Goal: Information Seeking & Learning: Learn about a topic

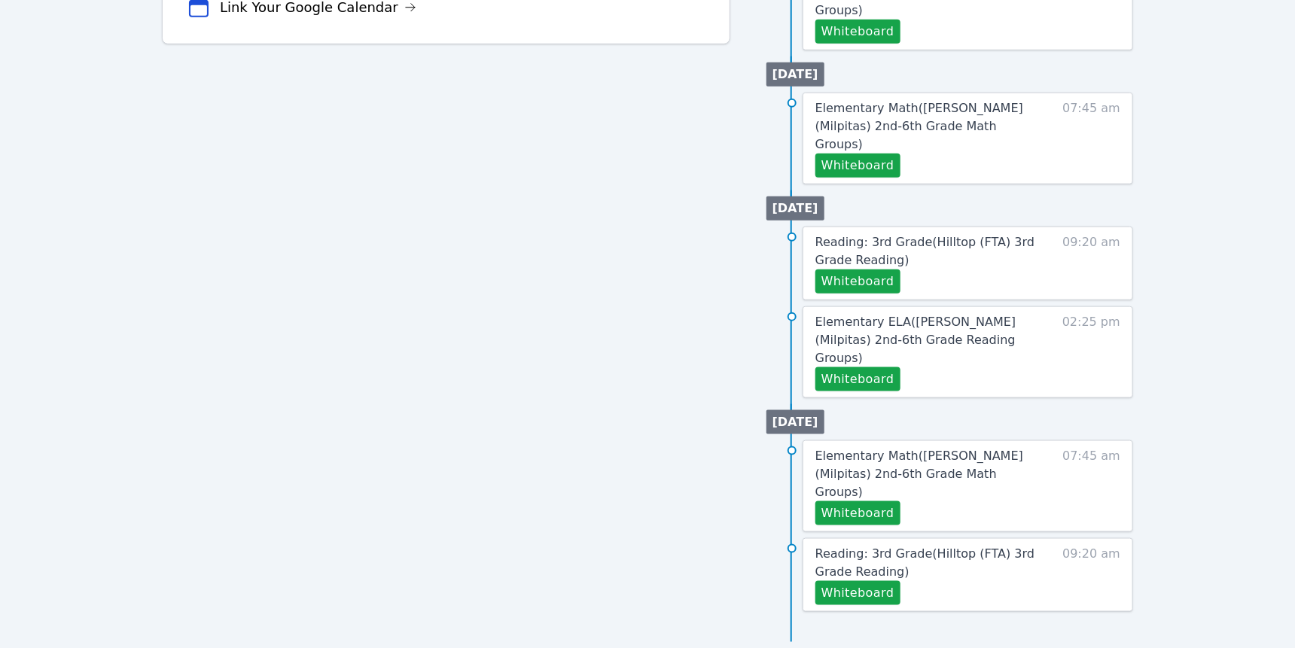
scroll to position [710, 0]
click at [900, 178] on button "Whiteboard" at bounding box center [857, 166] width 85 height 24
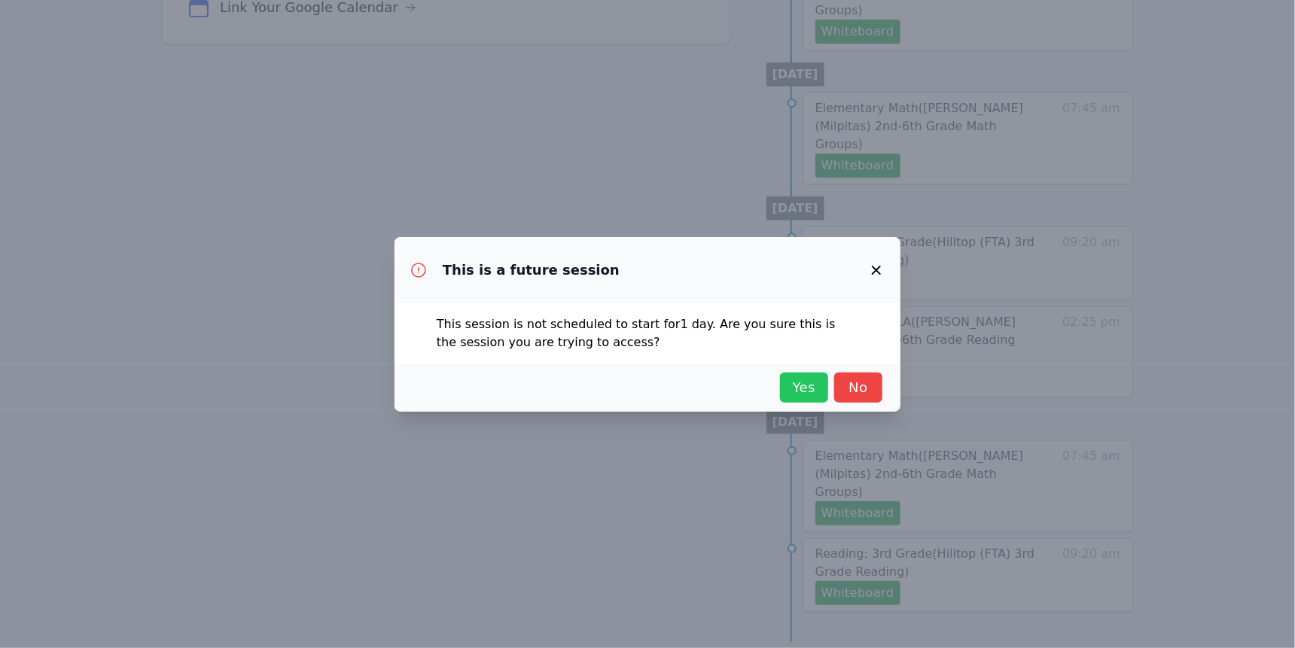
click at [821, 398] on span "Yes" at bounding box center [803, 387] width 33 height 21
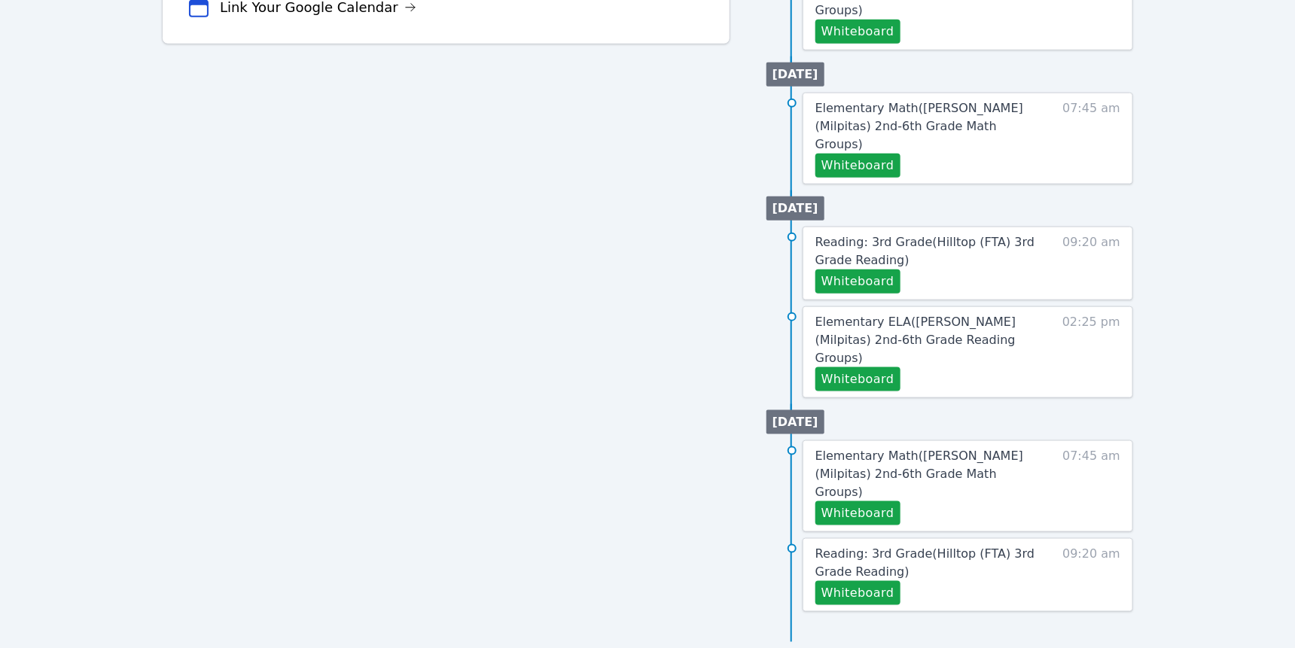
scroll to position [757, 0]
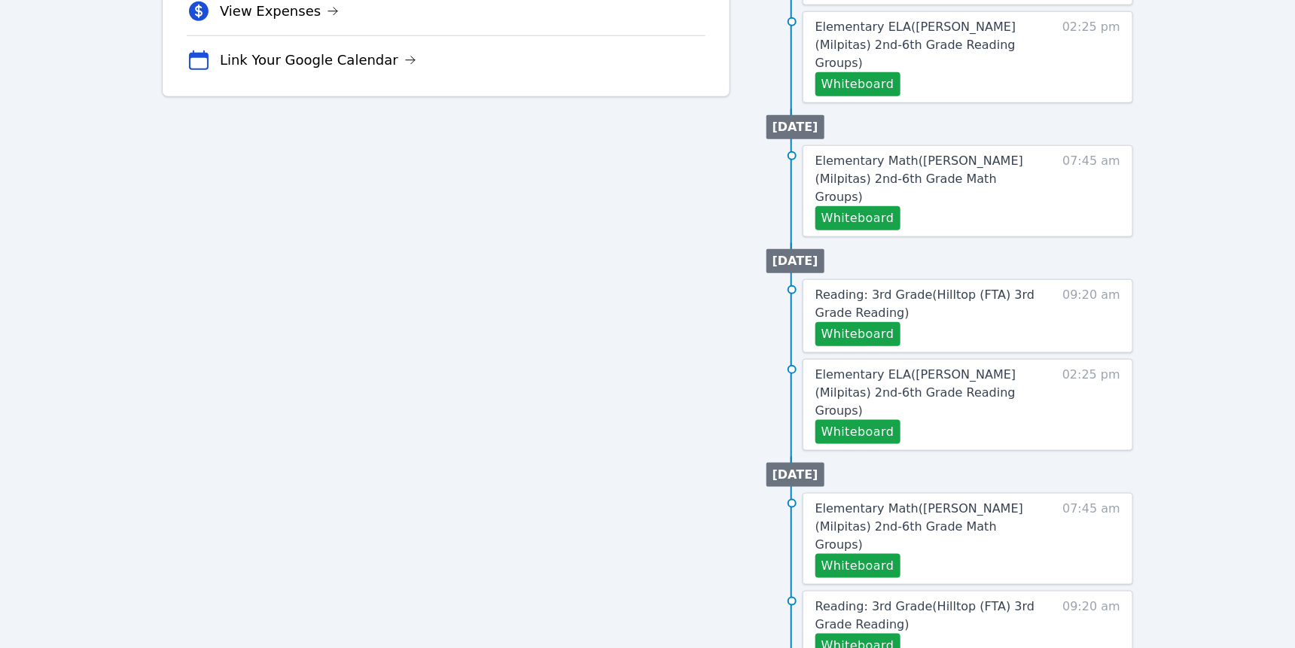
scroll to position [650, 0]
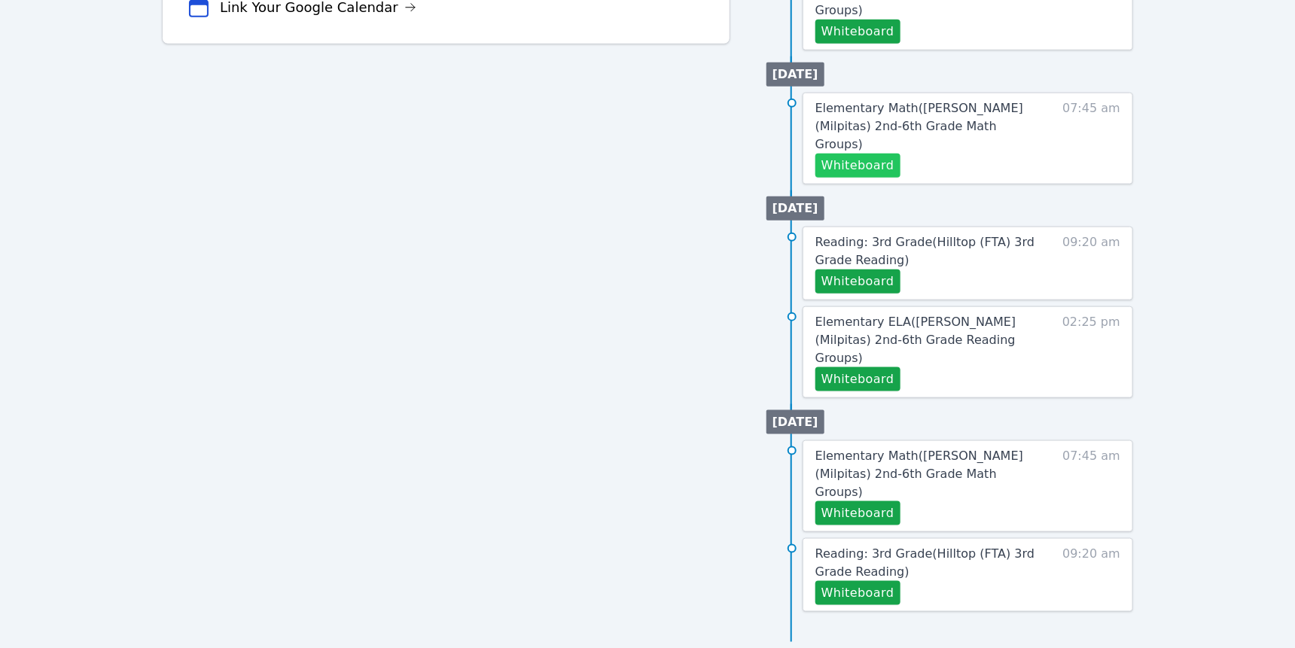
click at [900, 178] on button "Whiteboard" at bounding box center [857, 166] width 85 height 24
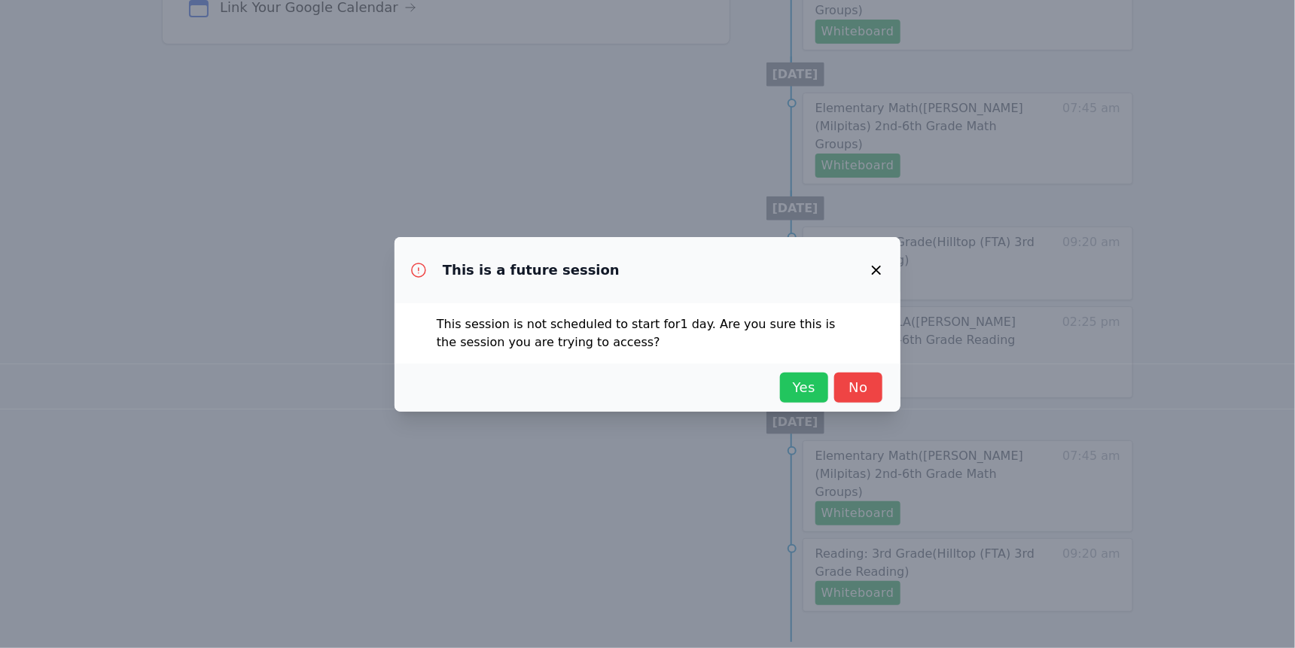
click at [821, 398] on span "Yes" at bounding box center [803, 387] width 33 height 21
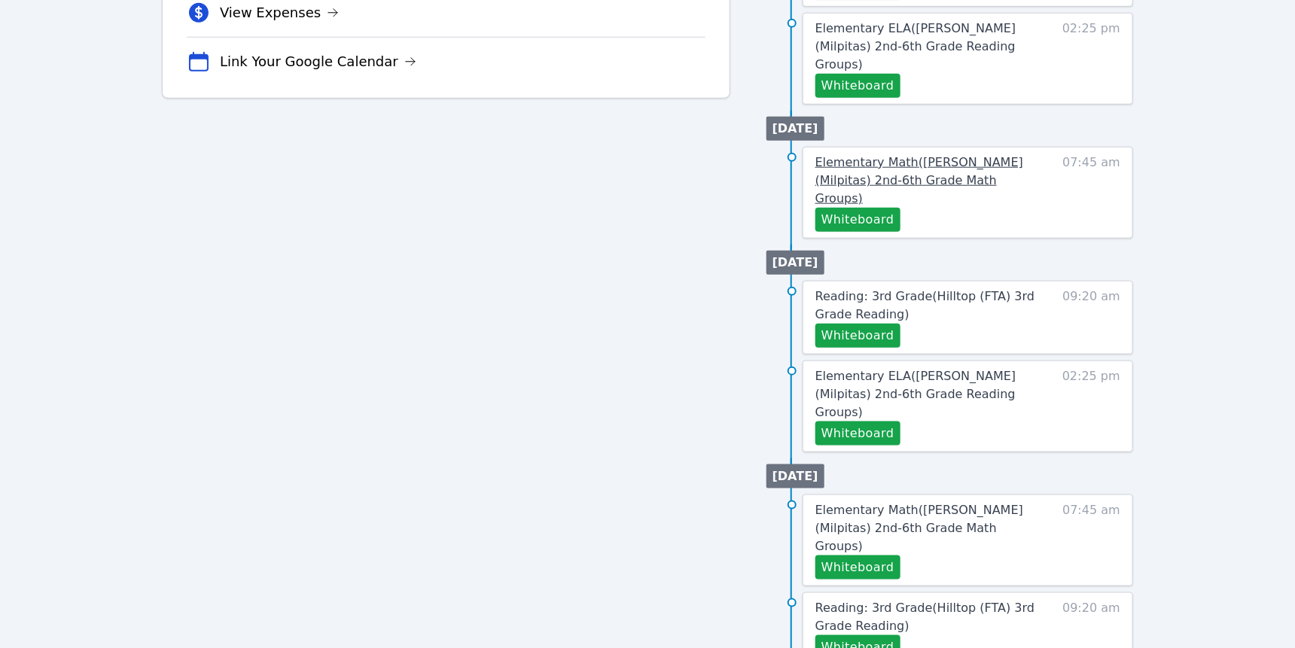
scroll to position [583, 0]
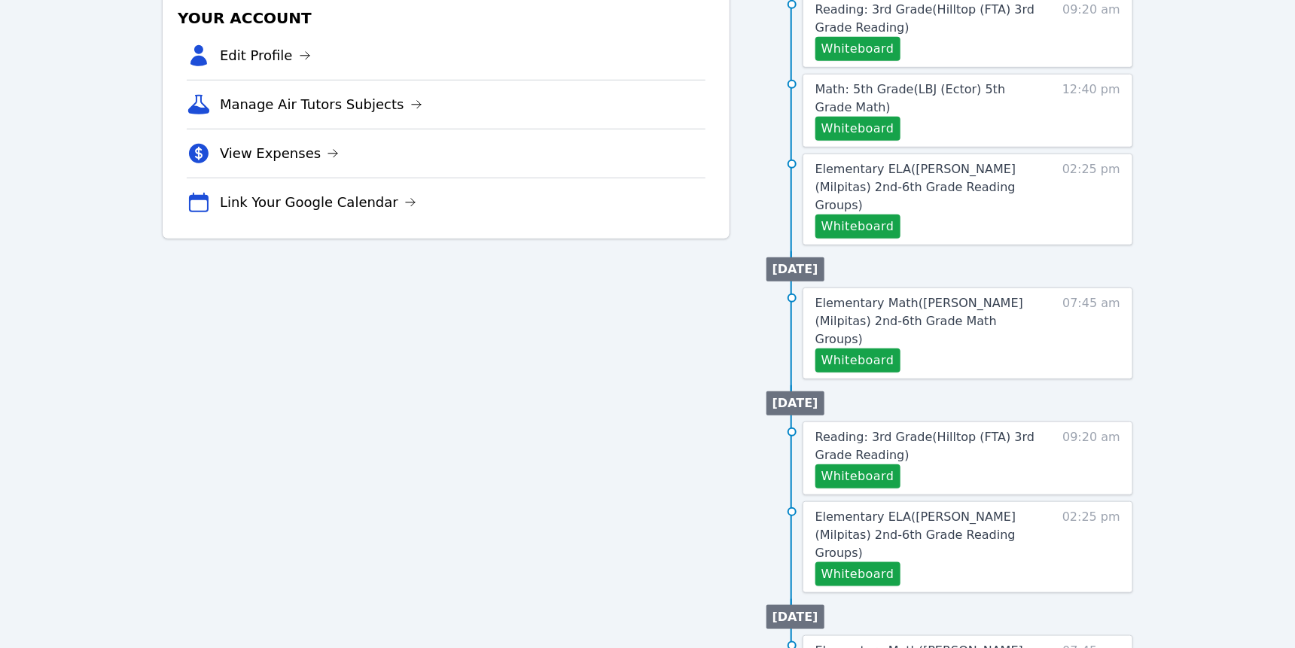
scroll to position [441, 0]
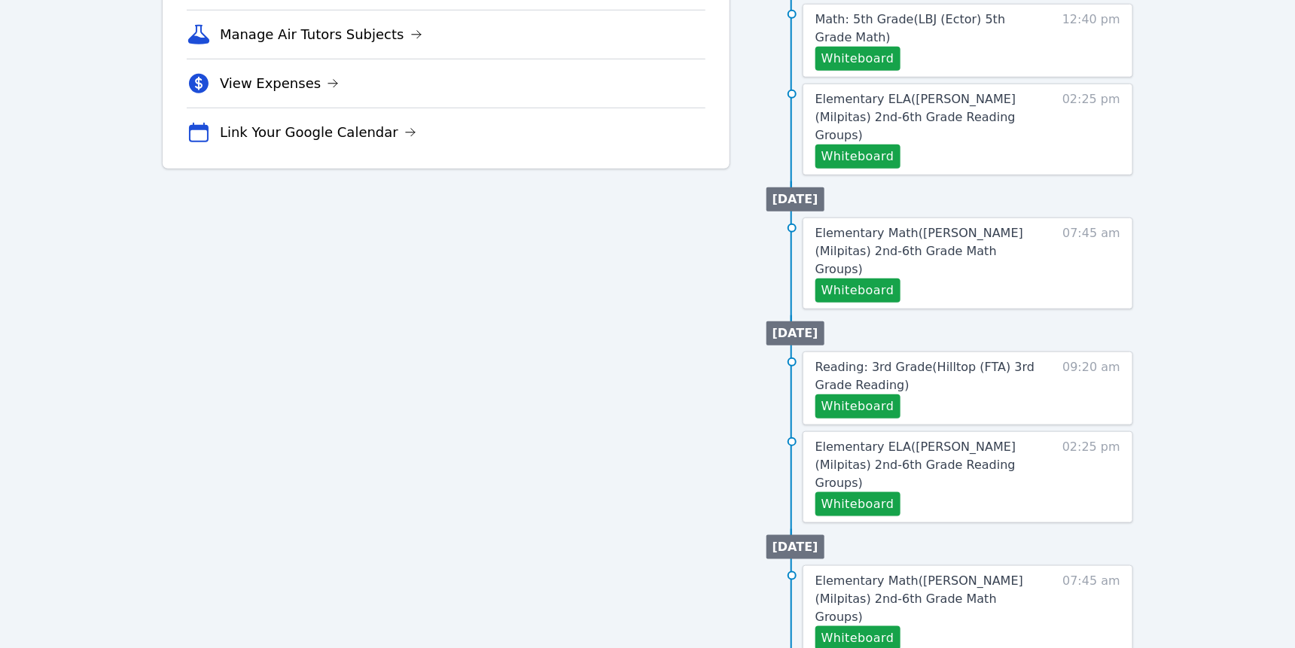
scroll to position [592, 0]
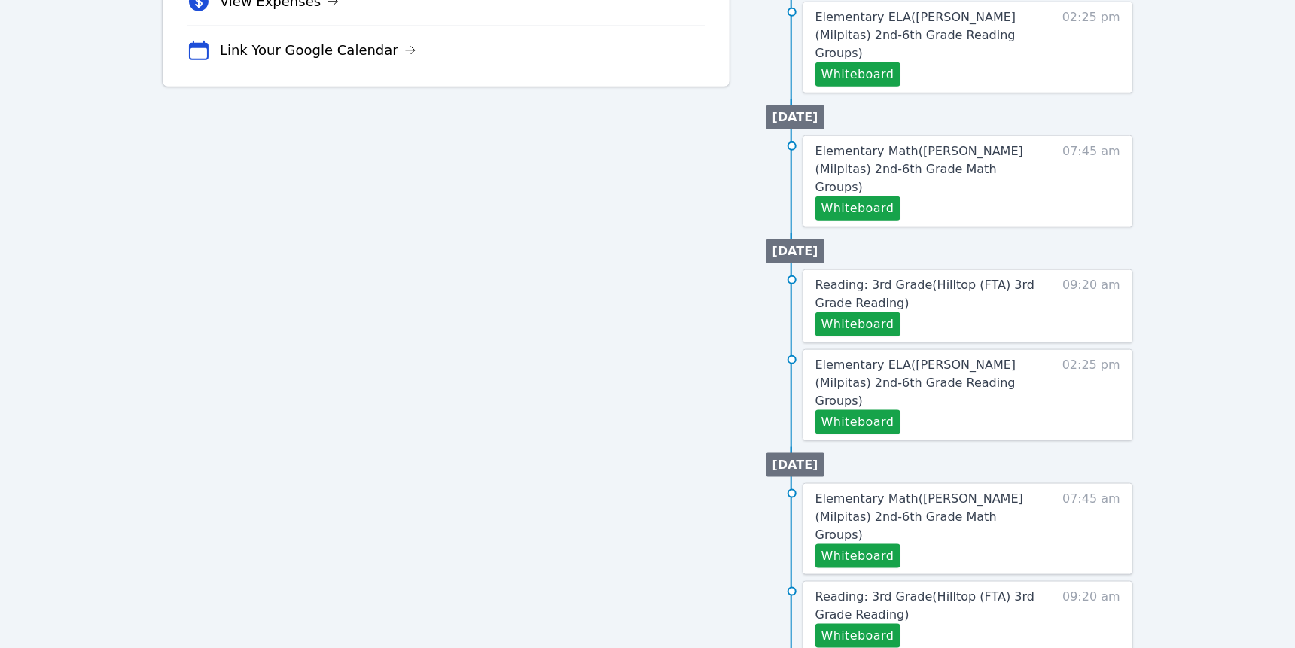
click at [901, 194] on span "Elementary Math ( [PERSON_NAME] (Milpitas) 2nd-6th Grade Math Groups )" at bounding box center [919, 169] width 208 height 50
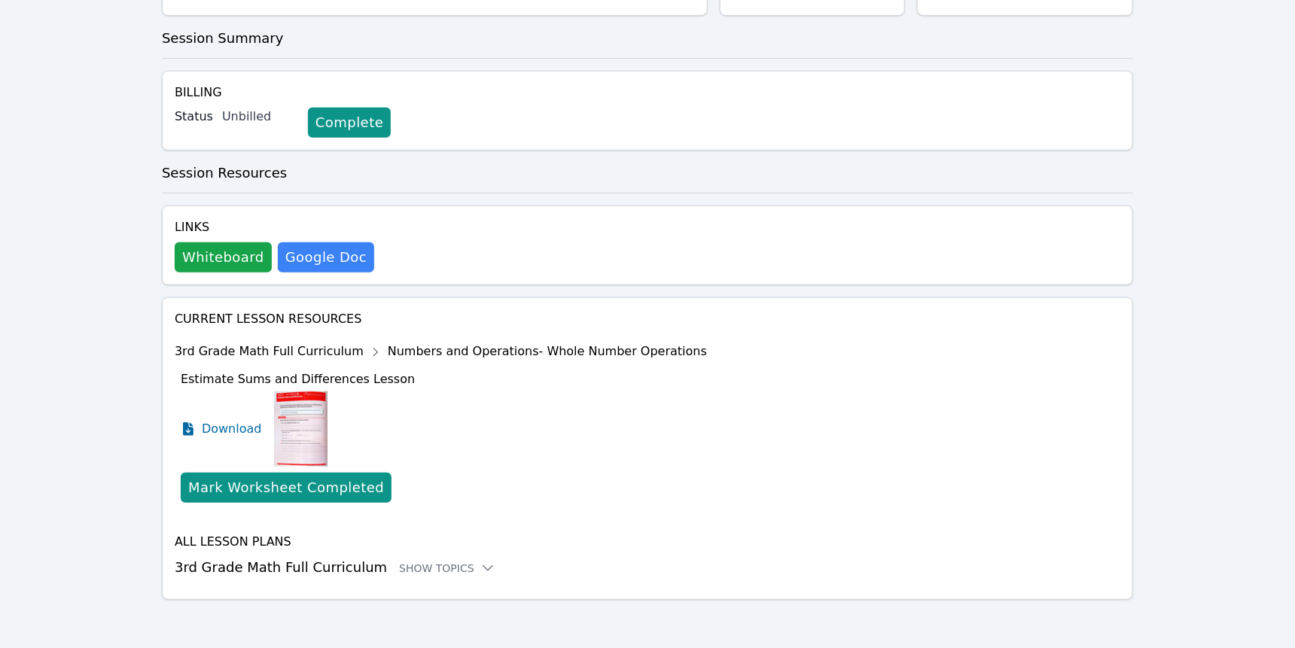
scroll to position [487, 0]
click at [495, 561] on div "Show Topics" at bounding box center [447, 568] width 96 height 15
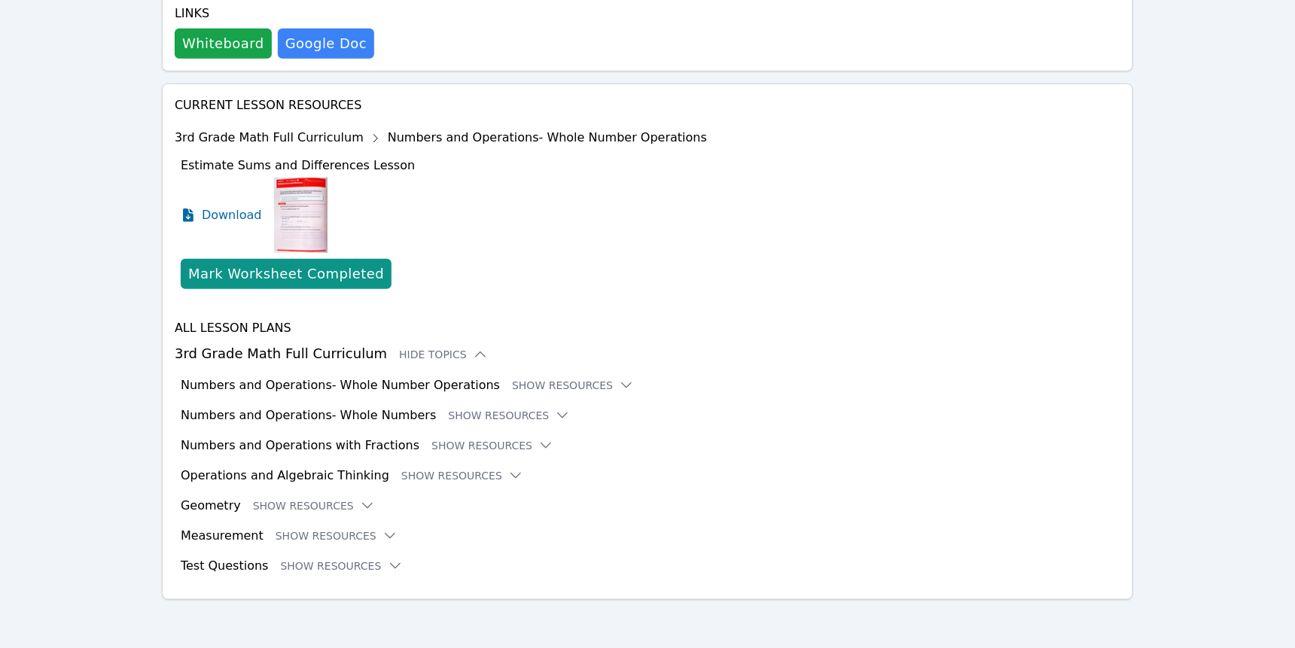
scroll to position [646, 0]
click at [528, 423] on button "Show Resources" at bounding box center [509, 415] width 122 height 15
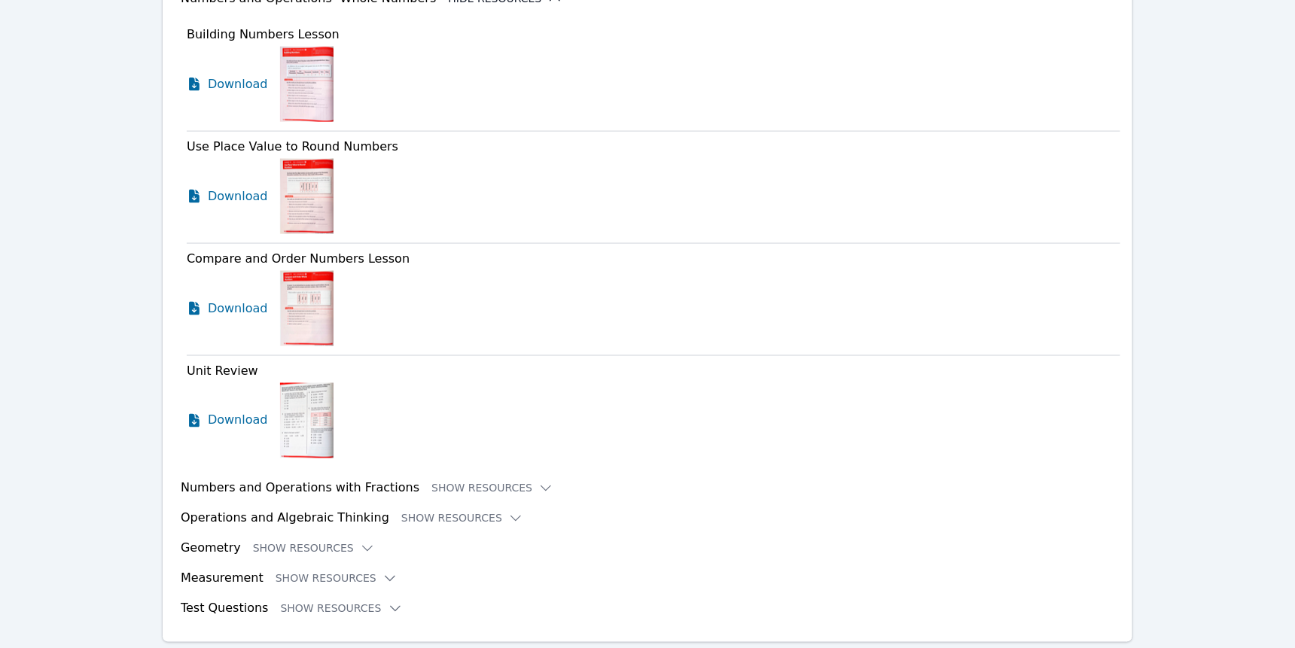
scroll to position [894, 0]
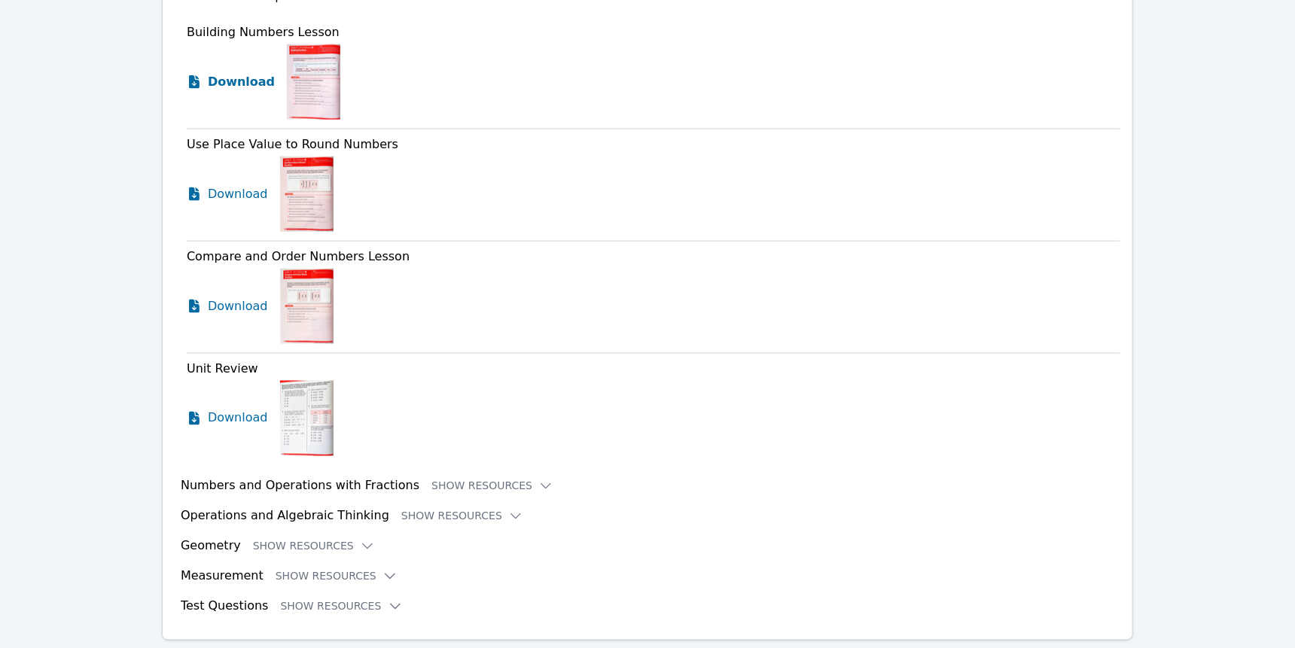
click at [275, 91] on span "Download" at bounding box center [241, 82] width 67 height 18
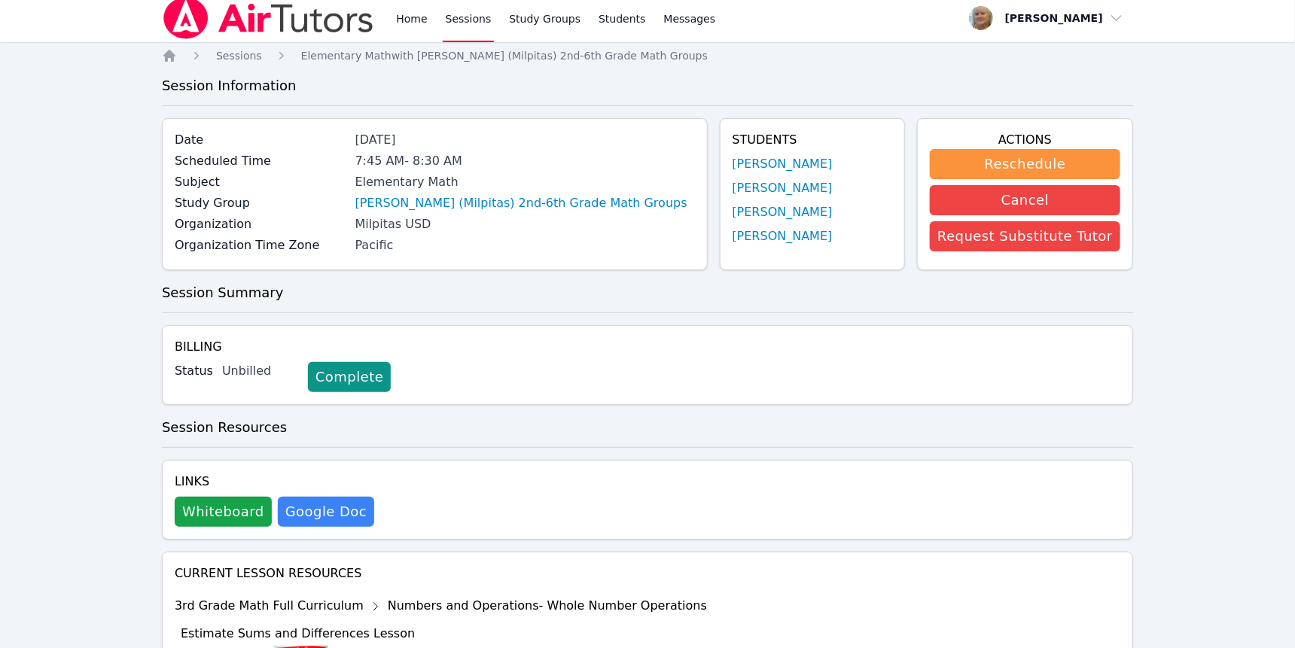
scroll to position [0, 0]
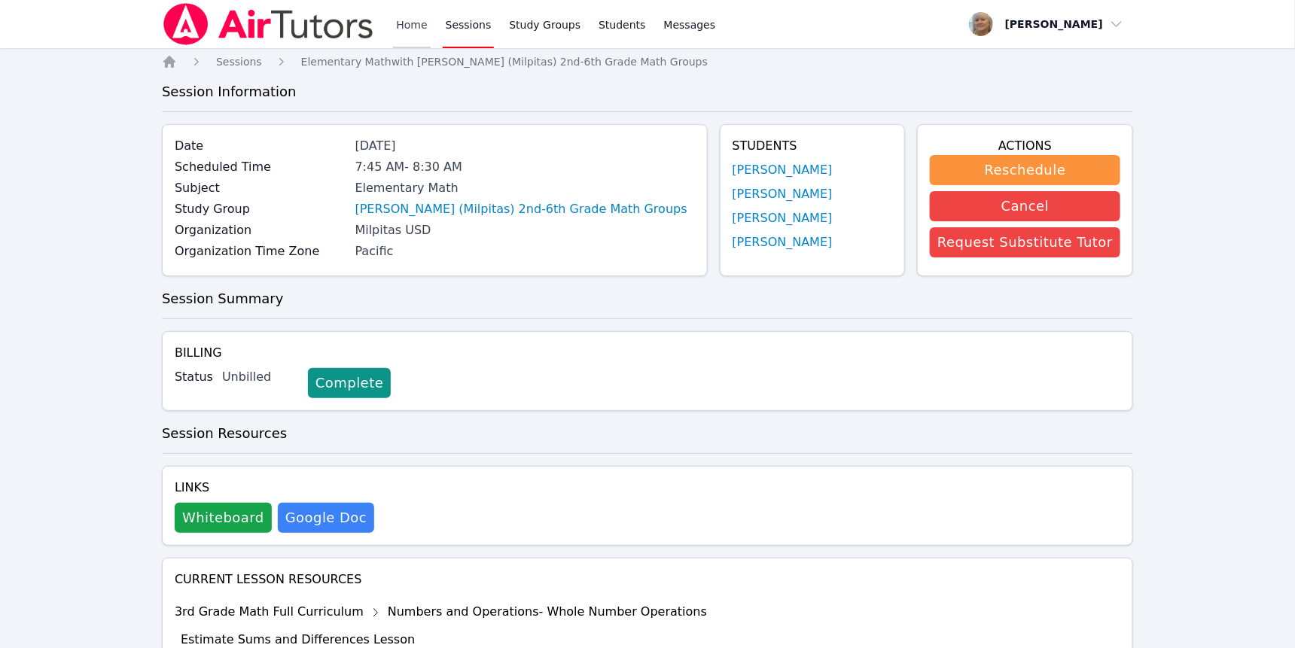
click at [430, 32] on link "Home" at bounding box center [411, 24] width 37 height 48
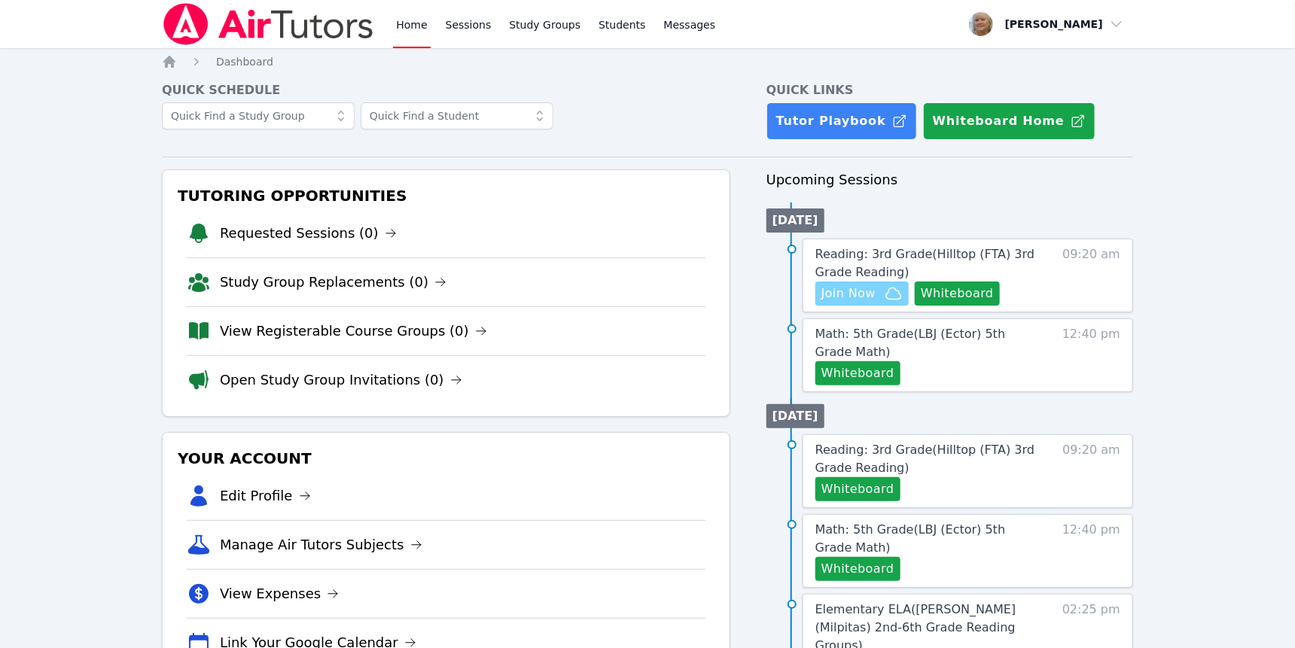
click at [876, 303] on span "Join Now" at bounding box center [848, 294] width 54 height 18
